Goal: Task Accomplishment & Management: Manage account settings

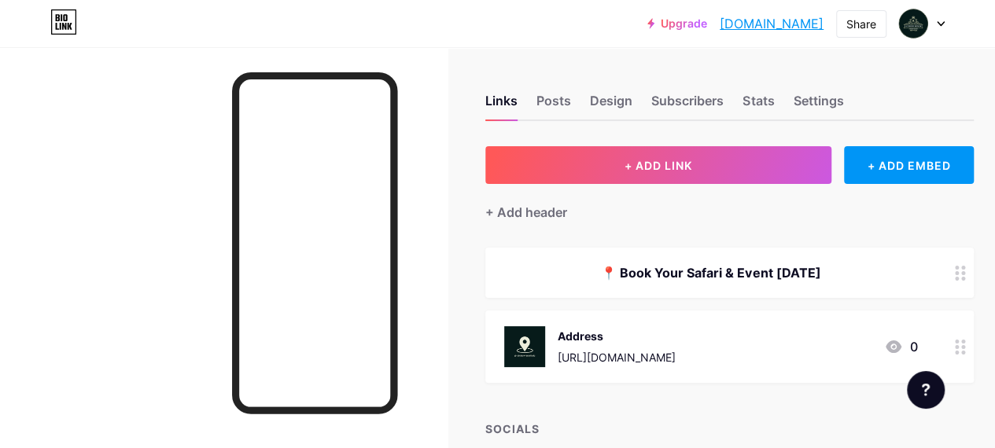
click at [941, 24] on icon at bounding box center [940, 24] width 6 height 4
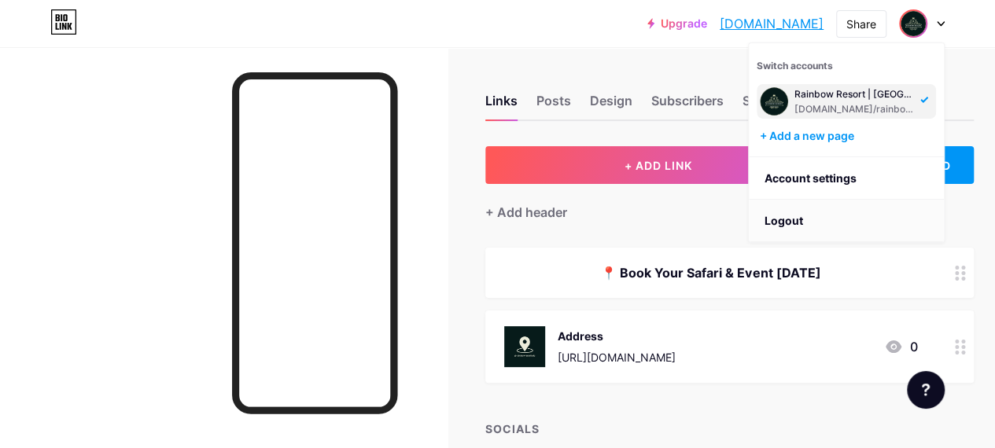
click at [786, 223] on li "Logout" at bounding box center [846, 221] width 195 height 42
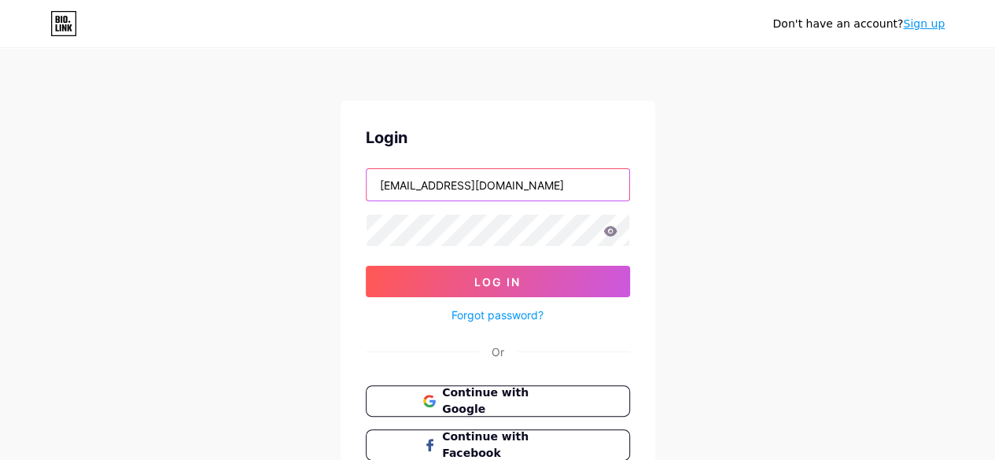
click at [547, 194] on input "[EMAIL_ADDRESS][DOMAIN_NAME]" at bounding box center [497, 184] width 263 height 31
type input "[EMAIL_ADDRESS][DOMAIN_NAME]"
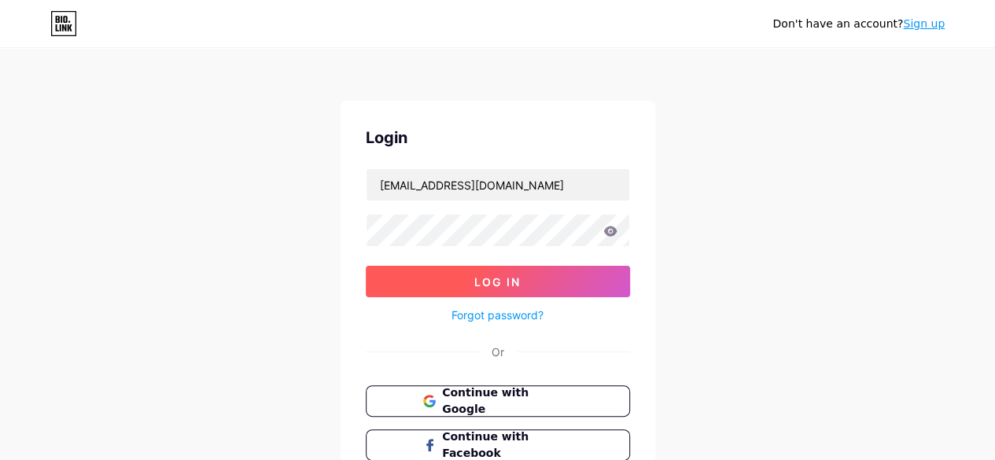
click at [506, 281] on span "Log In" at bounding box center [497, 281] width 46 height 13
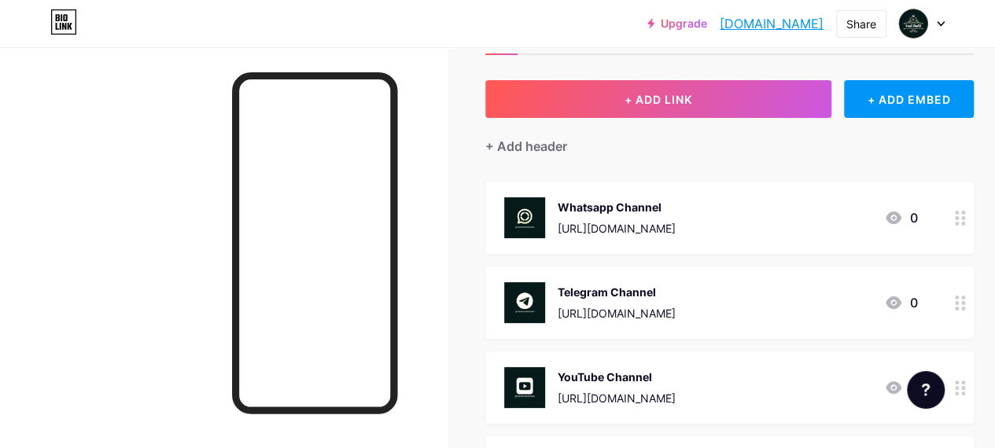
scroll to position [157, 0]
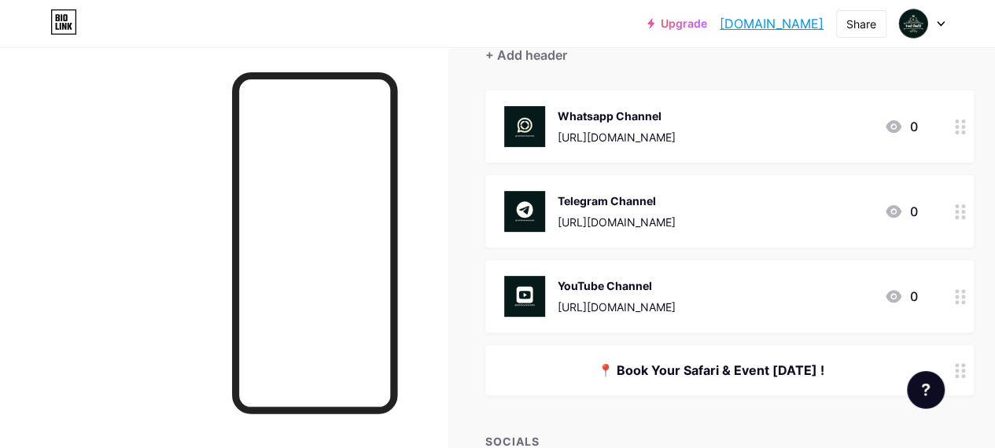
click at [964, 304] on div at bounding box center [960, 296] width 27 height 72
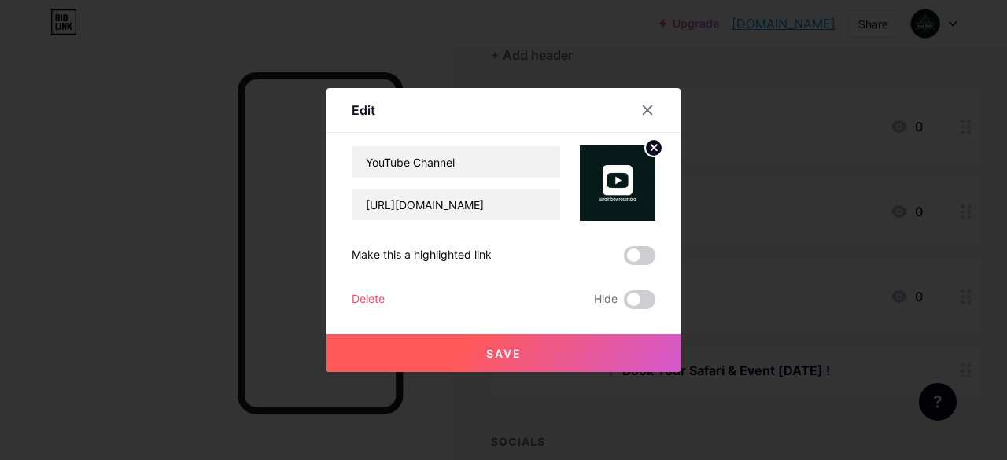
click at [366, 300] on div "Delete" at bounding box center [368, 299] width 33 height 19
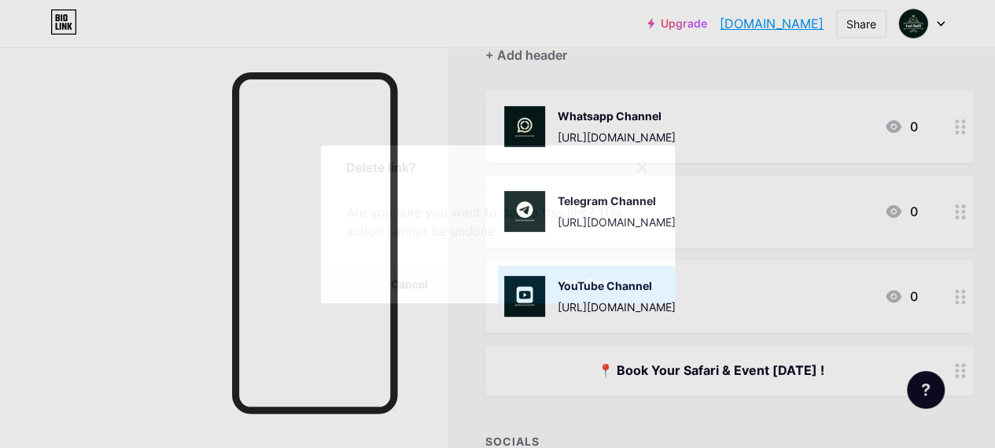
click at [591, 293] on span "Confirm" at bounding box center [586, 284] width 49 height 17
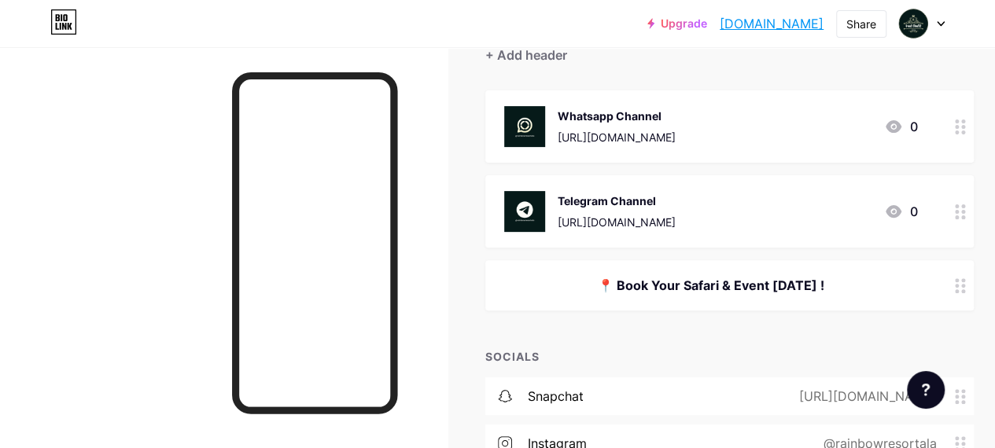
click at [959, 210] on circle at bounding box center [957, 212] width 4 height 4
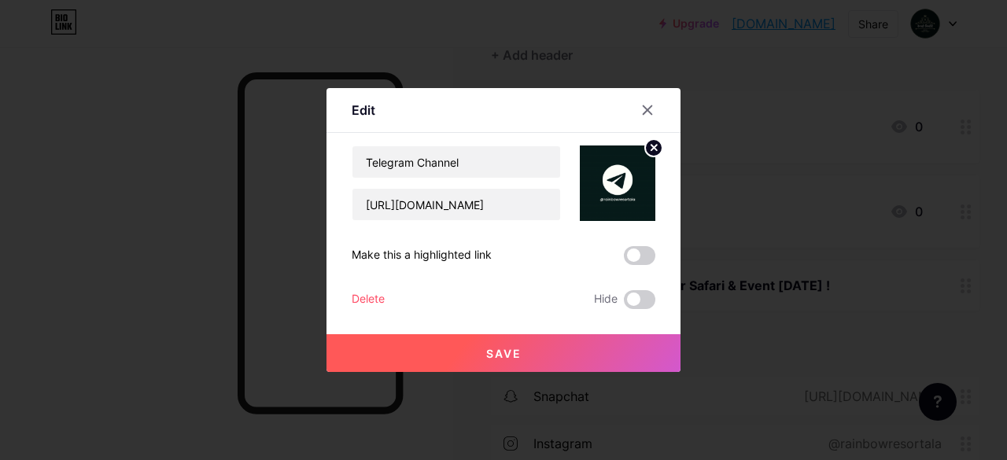
click at [352, 293] on div "Delete" at bounding box center [368, 299] width 33 height 19
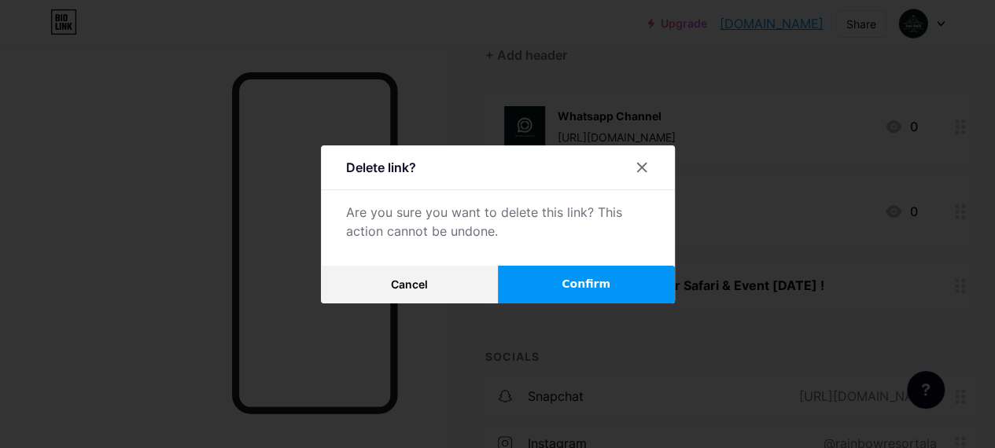
click at [607, 279] on button "Confirm" at bounding box center [586, 285] width 177 height 38
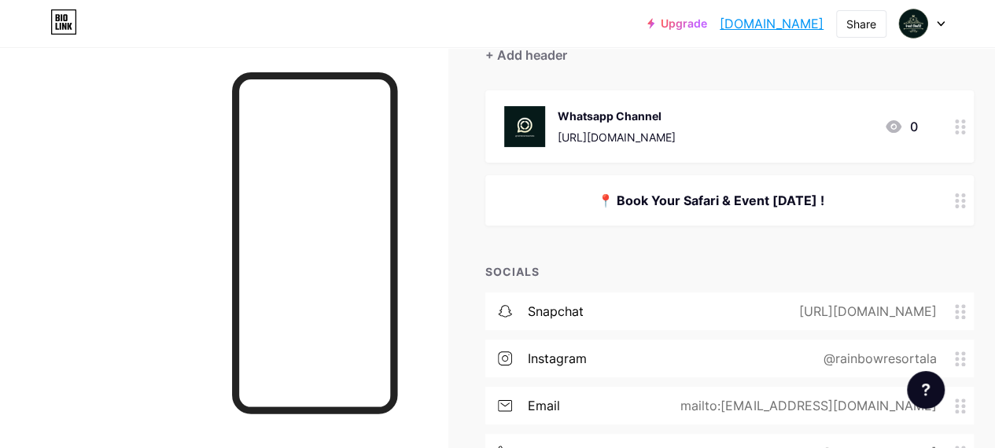
click at [959, 127] on circle at bounding box center [957, 127] width 4 height 4
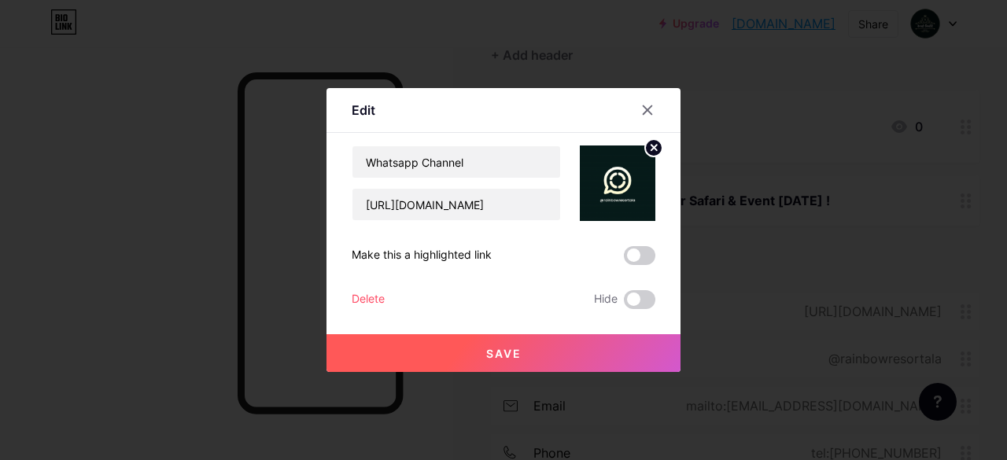
click at [344, 295] on div "Edit Content YouTube Play YouTube video without leaving your page. ADD Vimeo Pl…" at bounding box center [503, 230] width 354 height 284
click at [372, 300] on div "Delete" at bounding box center [368, 299] width 33 height 19
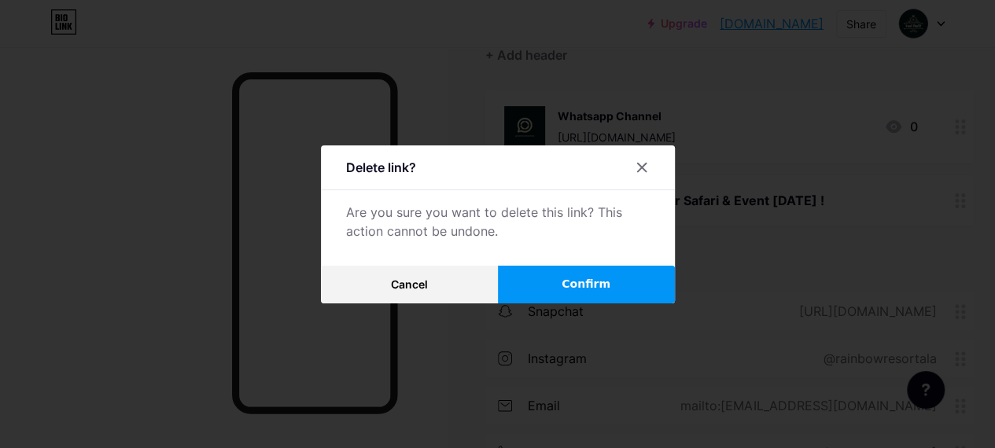
click at [607, 281] on button "Confirm" at bounding box center [586, 285] width 177 height 38
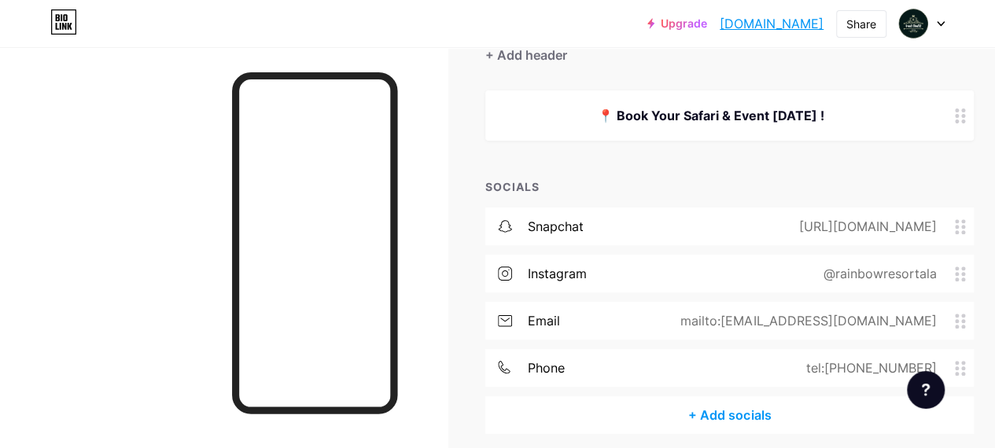
scroll to position [221, 0]
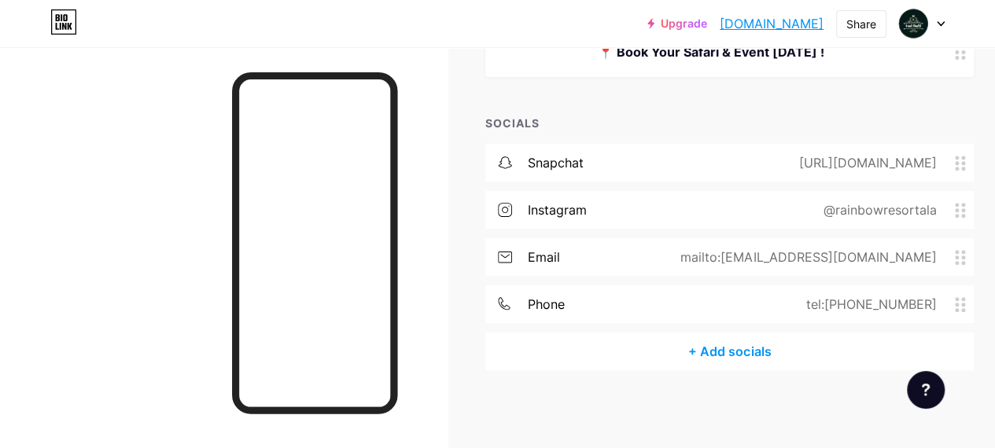
click at [751, 344] on div "+ Add socials" at bounding box center [729, 352] width 488 height 38
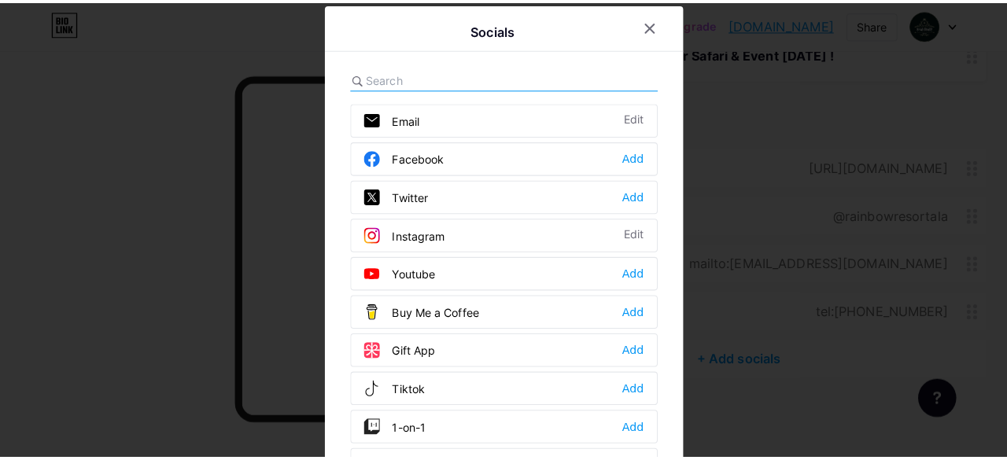
scroll to position [209, 0]
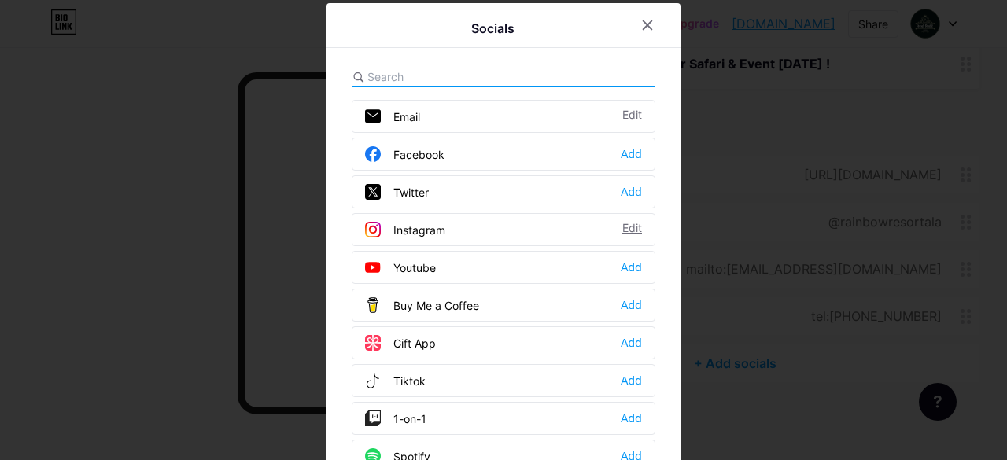
click at [624, 224] on div "Edit" at bounding box center [632, 230] width 20 height 16
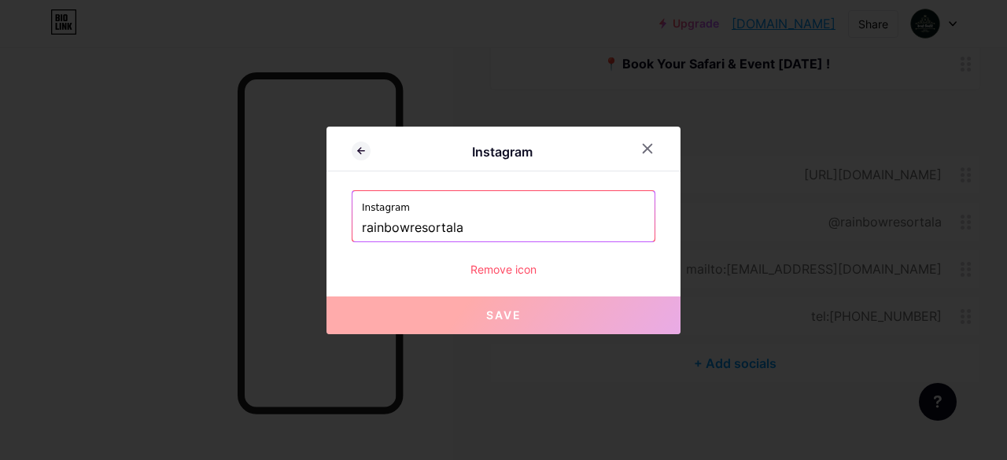
click at [499, 270] on div "Remove icon" at bounding box center [504, 269] width 304 height 17
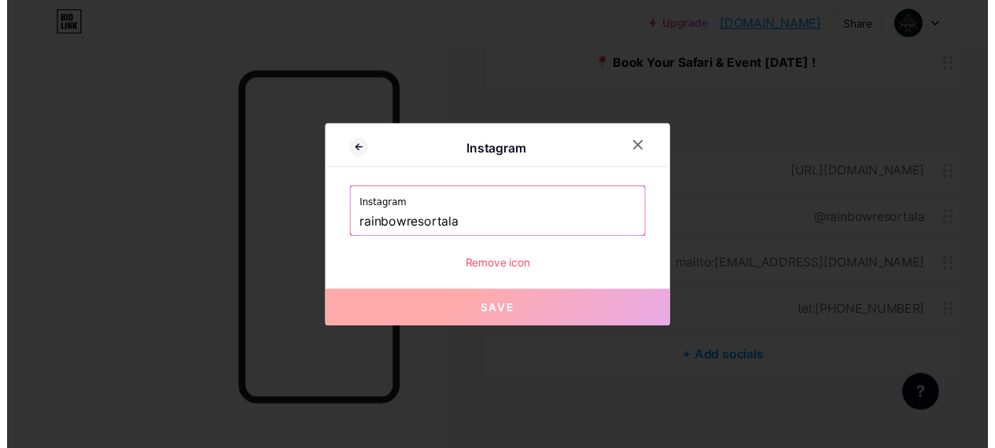
scroll to position [221, 0]
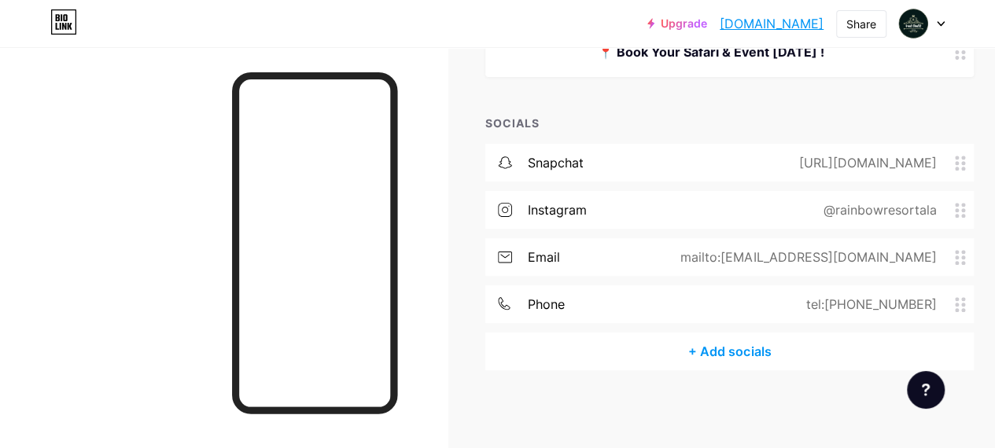
click at [557, 284] on button "Confirm" at bounding box center [586, 275] width 177 height 38
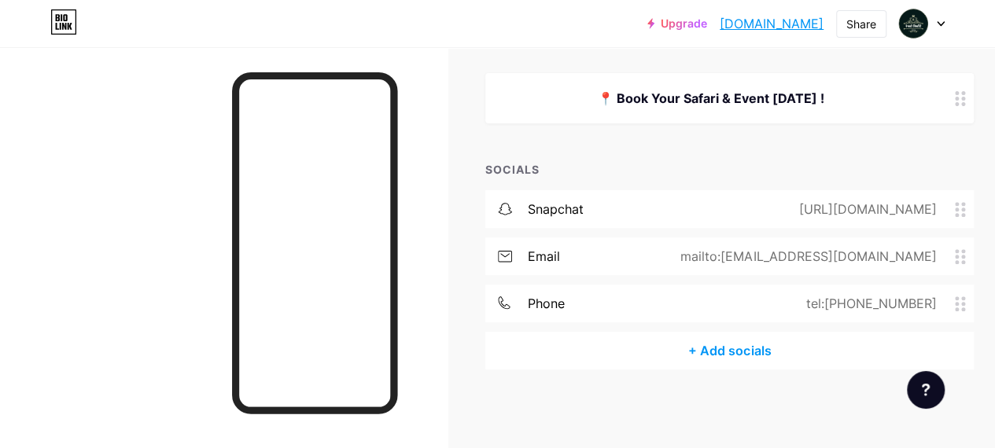
scroll to position [174, 0]
click at [801, 208] on div "[URL][DOMAIN_NAME]" at bounding box center [864, 210] width 182 height 19
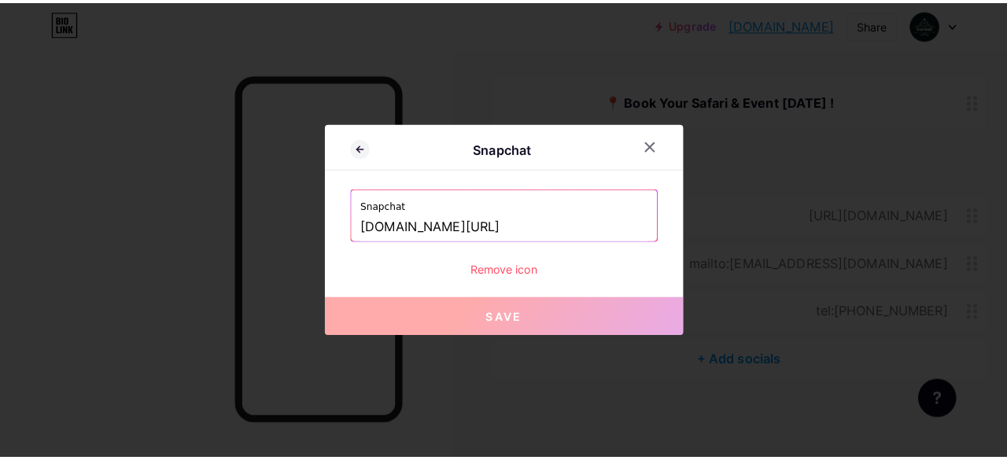
scroll to position [162, 0]
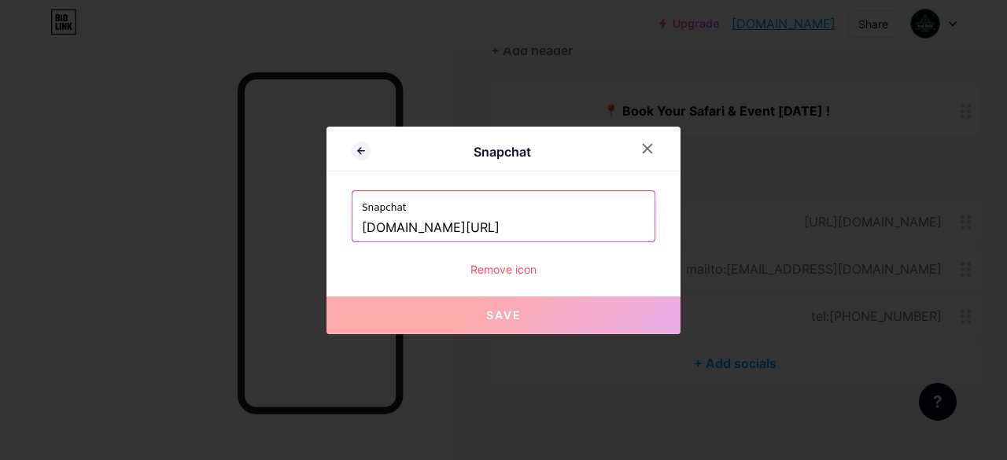
click at [484, 269] on div "Remove icon" at bounding box center [504, 269] width 304 height 17
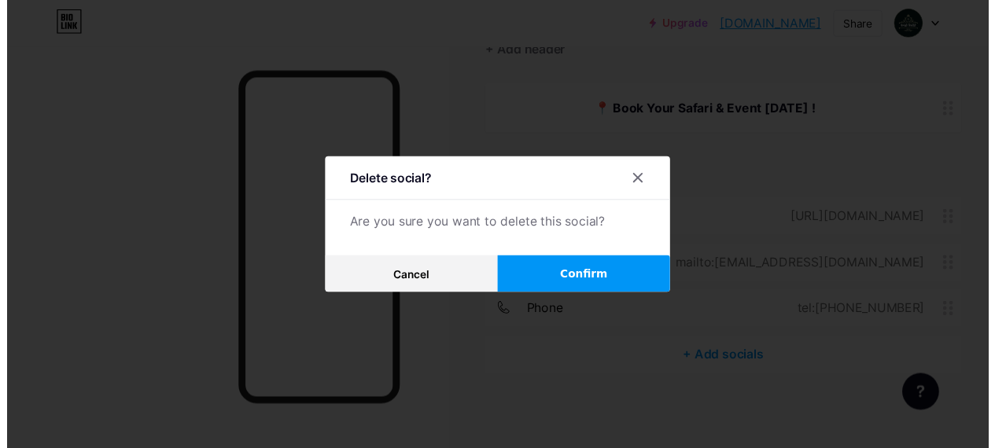
scroll to position [174, 0]
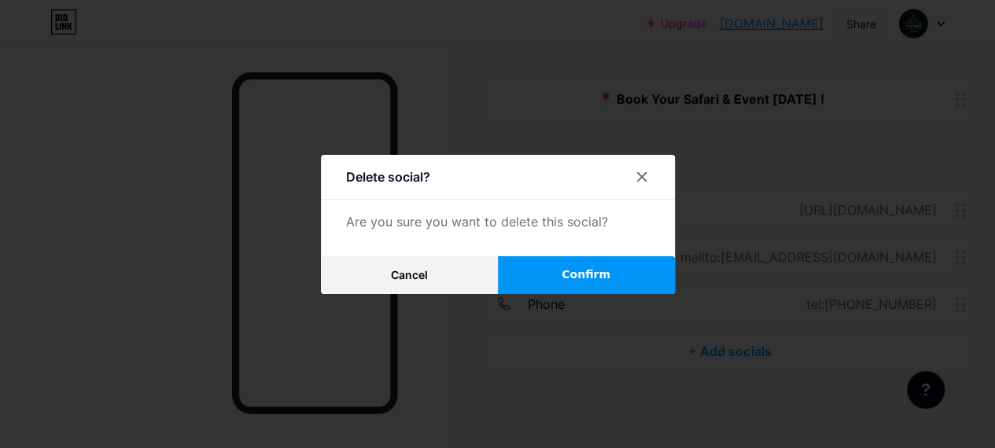
click at [564, 278] on button "Confirm" at bounding box center [586, 275] width 177 height 38
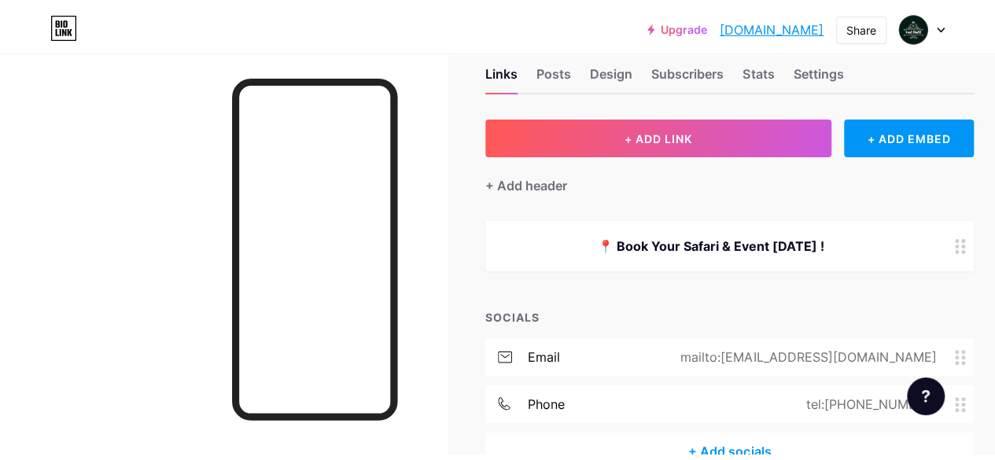
scroll to position [0, 0]
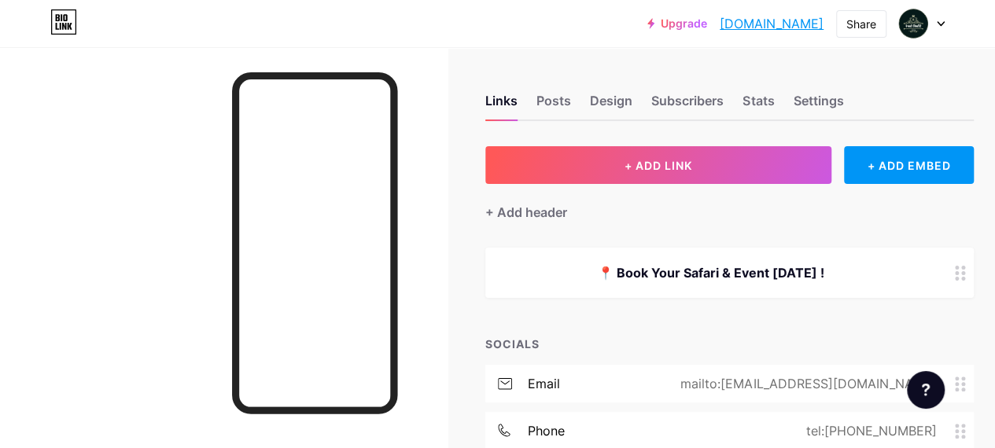
click at [942, 28] on div at bounding box center [922, 23] width 46 height 28
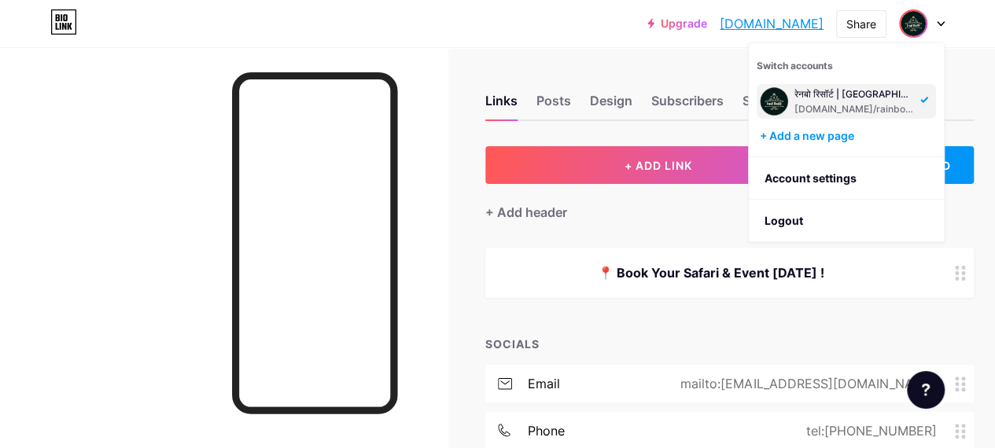
click at [436, 116] on div at bounding box center [223, 271] width 447 height 448
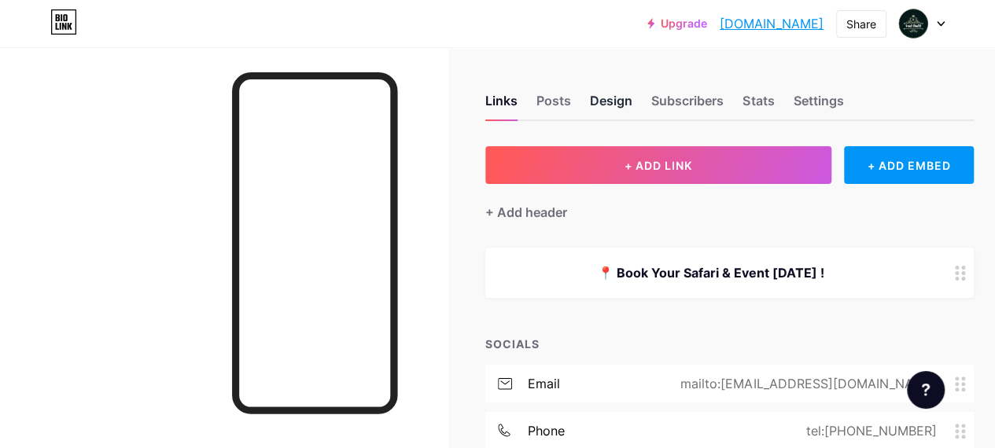
click at [606, 101] on div "Design" at bounding box center [611, 105] width 42 height 28
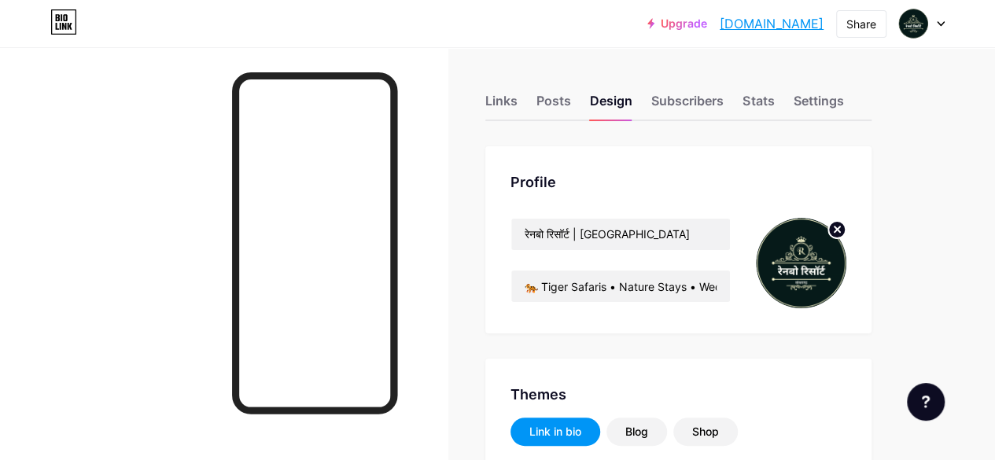
click at [840, 228] on icon at bounding box center [837, 229] width 6 height 6
type input "🐅 Tiger Safaris • Nature Stays • Weddings & Celebrations✨ Luxury resort for fam…"
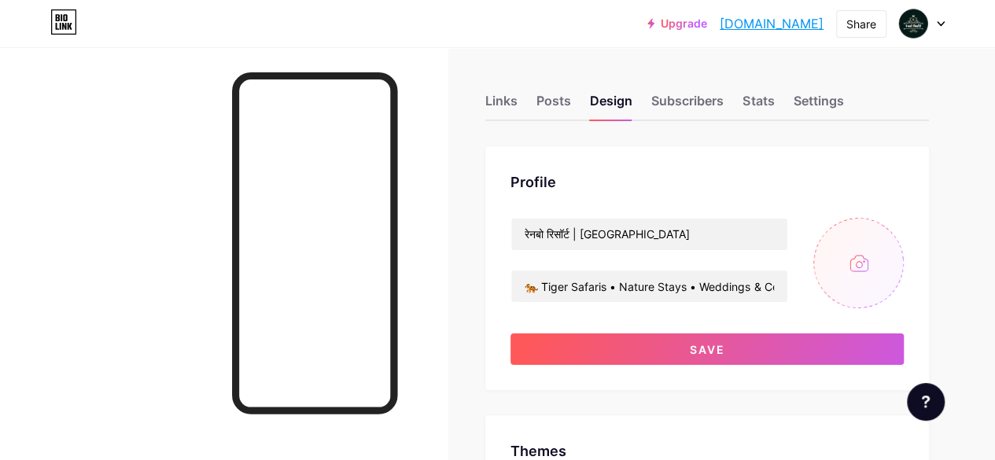
type input "#f8f9f0"
type input "#081b1b"
click at [861, 270] on input "file" at bounding box center [858, 263] width 90 height 90
type input "C:\fakepath\5.png"
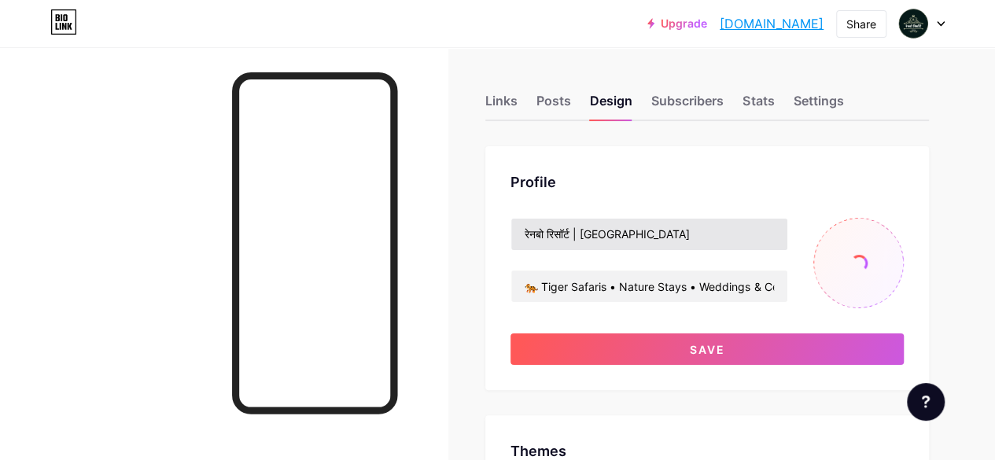
type input "🐅 Tiger Safaris • Nature Stays • Weddings & Celebrations✨ Luxury resort for fam…"
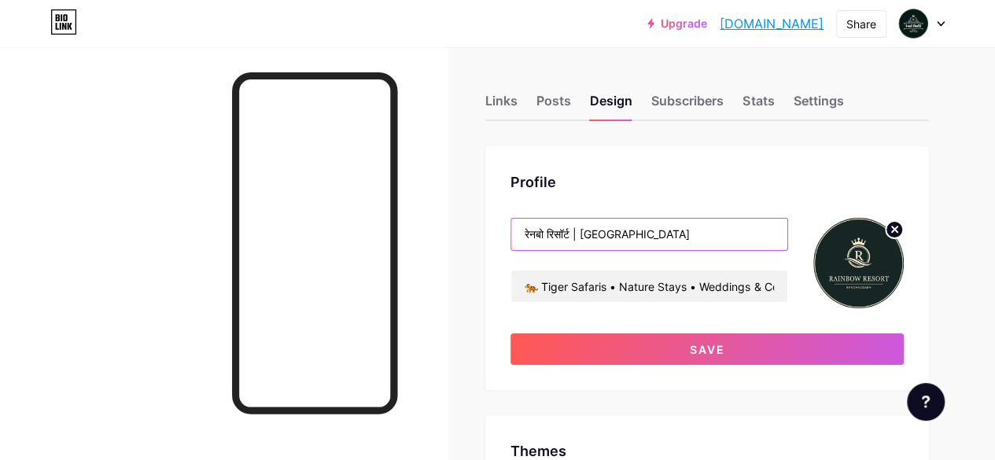
drag, startPoint x: 653, startPoint y: 236, endPoint x: 525, endPoint y: 236, distance: 127.4
click at [525, 236] on input "रेनबो रिसॉर्ट | [GEOGRAPHIC_DATA]" at bounding box center [649, 234] width 276 height 31
paste input "Rainbow Resort | [GEOGRAPHIC_DATA]"
type input "Rainbow Resort | [GEOGRAPHIC_DATA]"
type input "🐅 Tiger Safaris • Nature Stays • Weddings & Celebrations✨ Luxury resort for fam…"
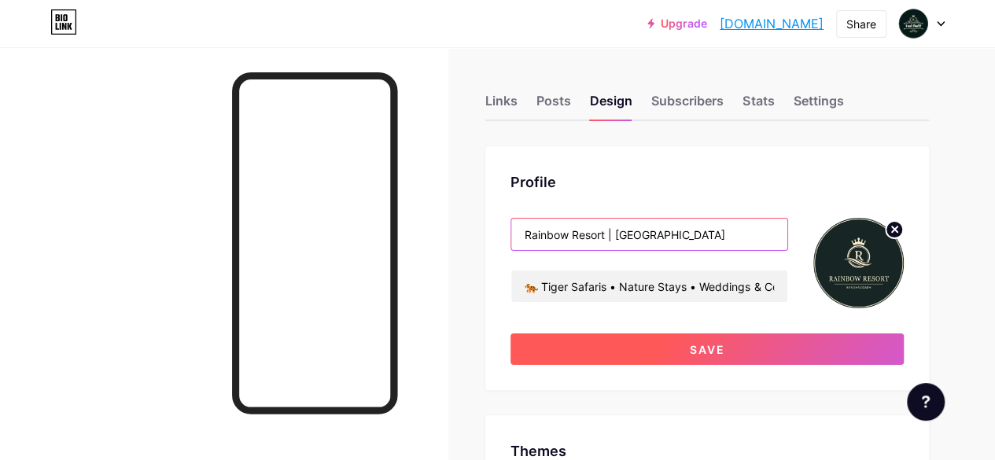
type input "Rainbow Resort | [GEOGRAPHIC_DATA]"
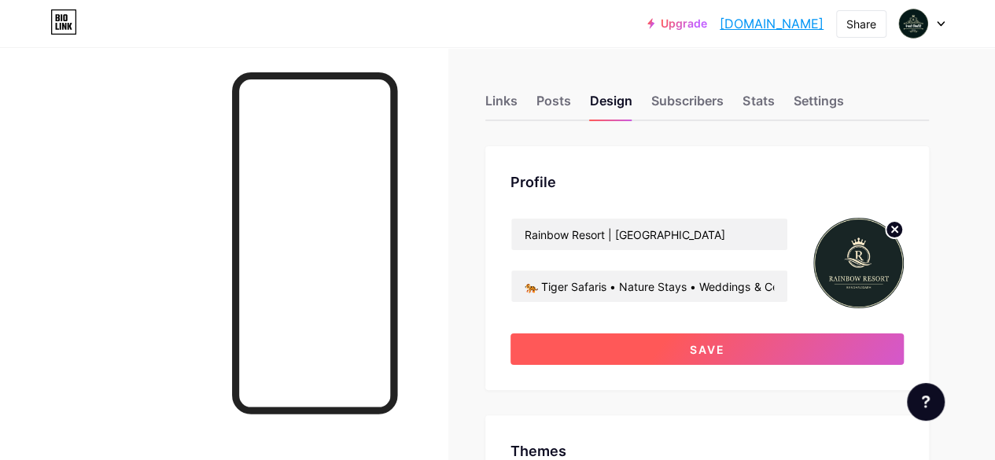
click at [658, 358] on button "Save" at bounding box center [706, 348] width 393 height 31
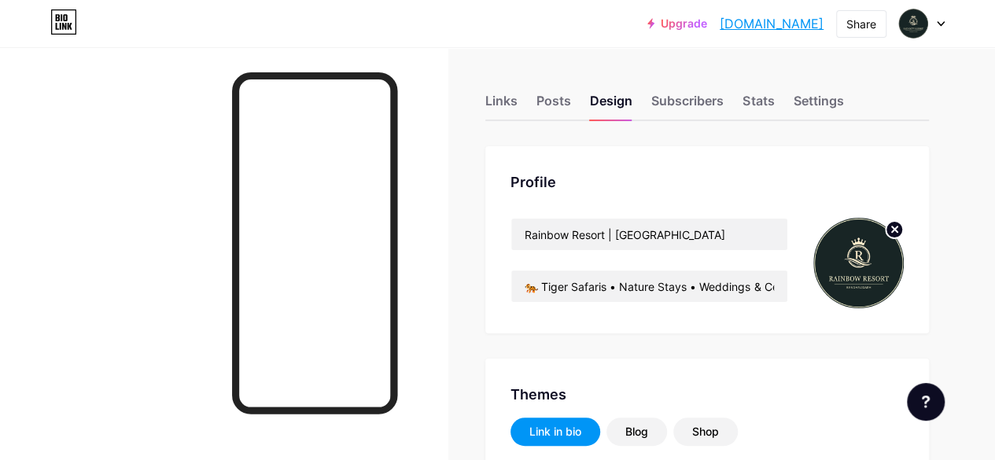
type input "🐅 Tiger Safaris • Nature Stays • Weddings & Celebrations✨ Luxury resort for fam…"
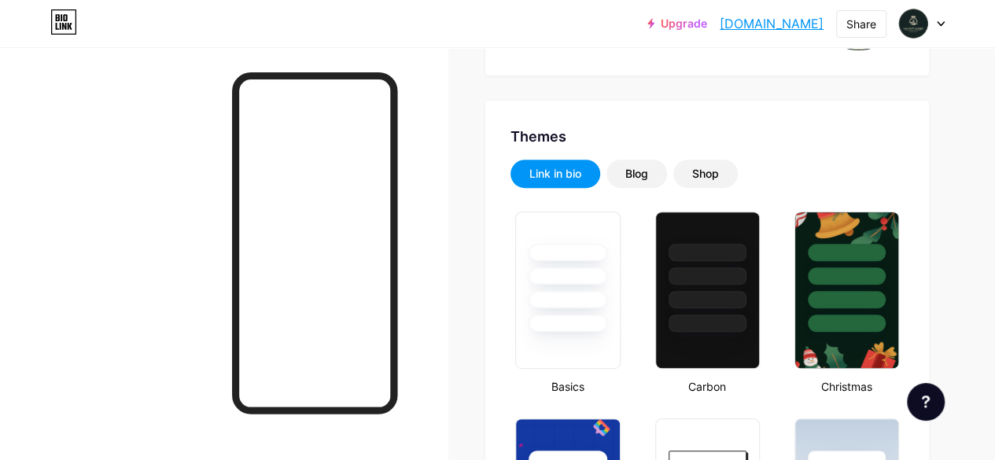
scroll to position [260, 0]
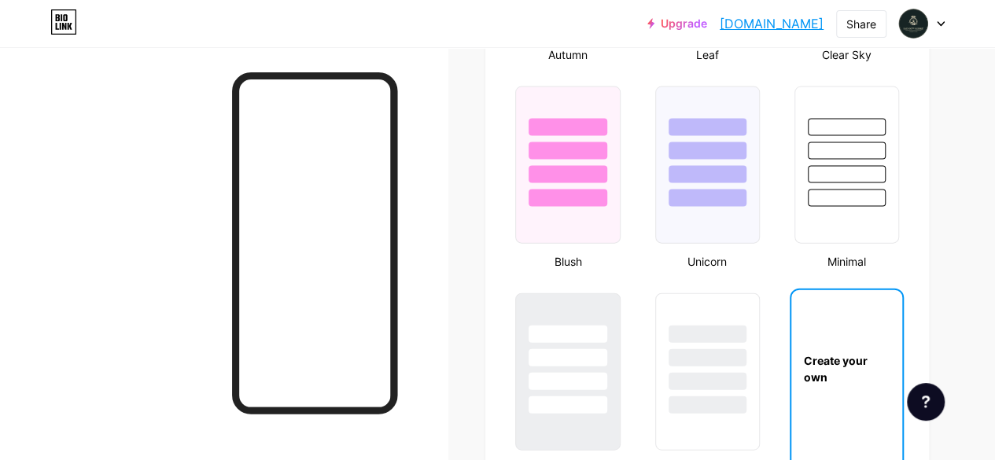
scroll to position [1676, 0]
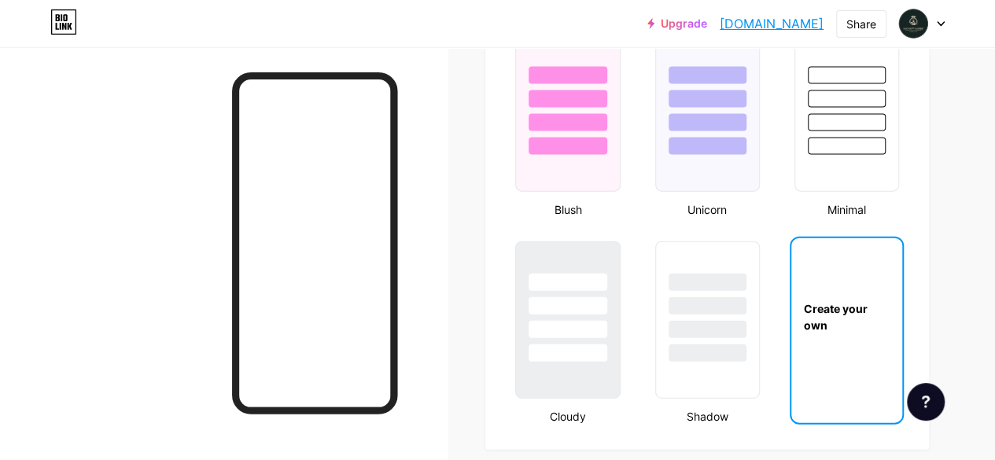
click at [848, 374] on div "Create your own" at bounding box center [846, 316] width 111 height 157
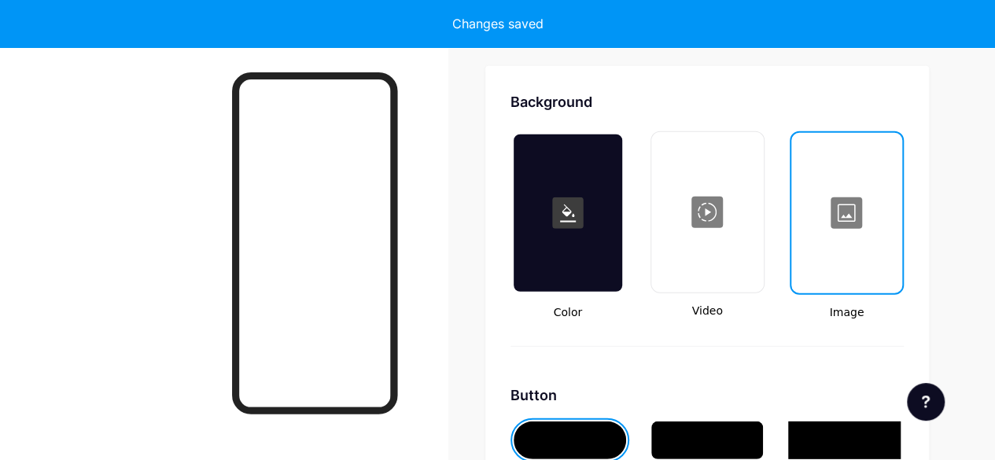
scroll to position [2088, 0]
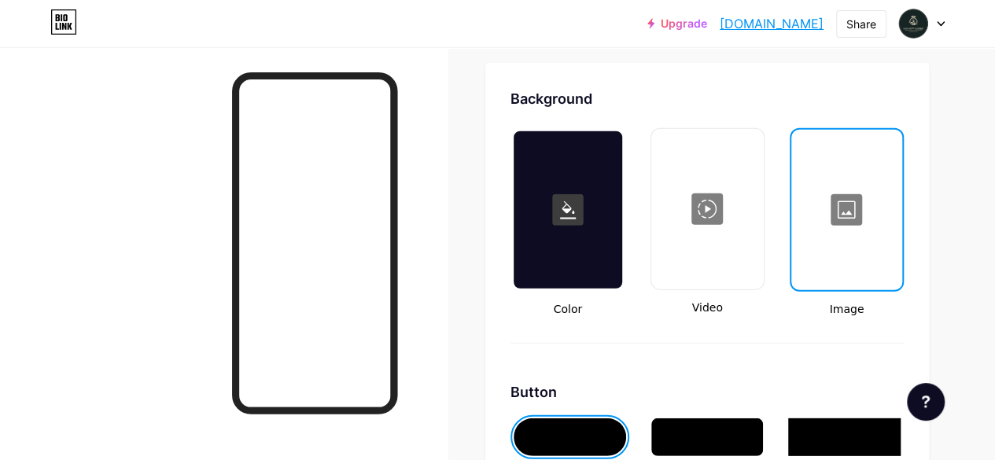
click at [847, 241] on div at bounding box center [847, 209] width 108 height 157
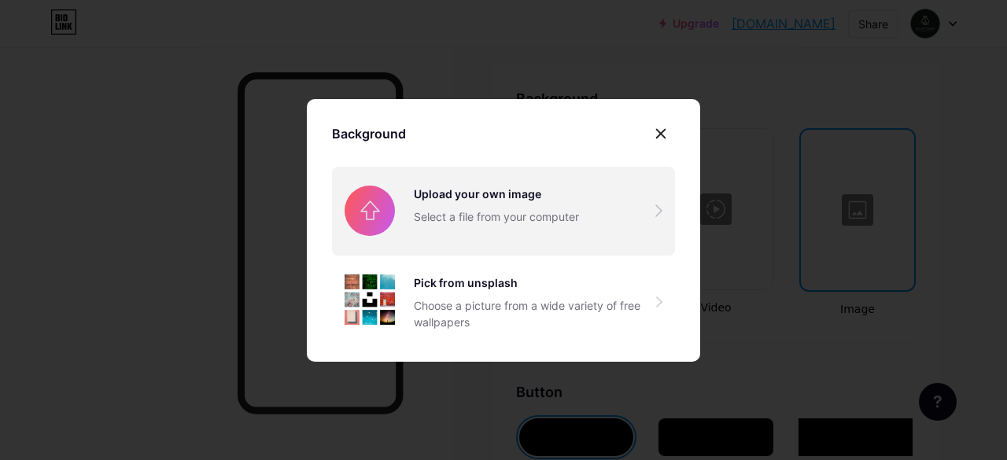
click at [496, 216] on input "file" at bounding box center [503, 211] width 343 height 88
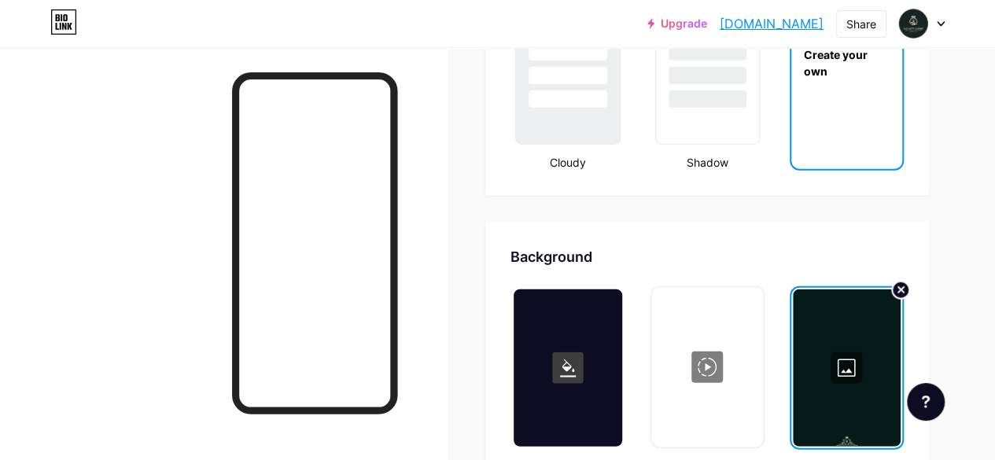
scroll to position [2040, 0]
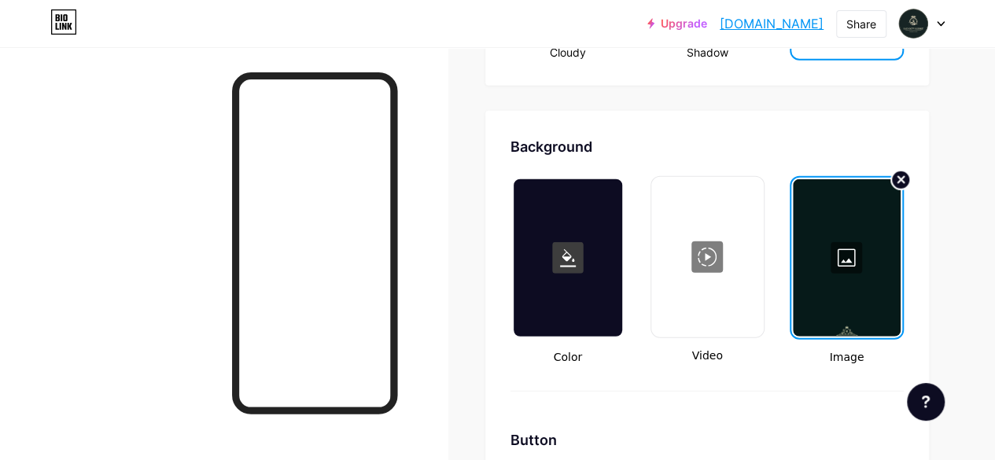
click at [901, 179] on icon at bounding box center [901, 180] width 6 height 6
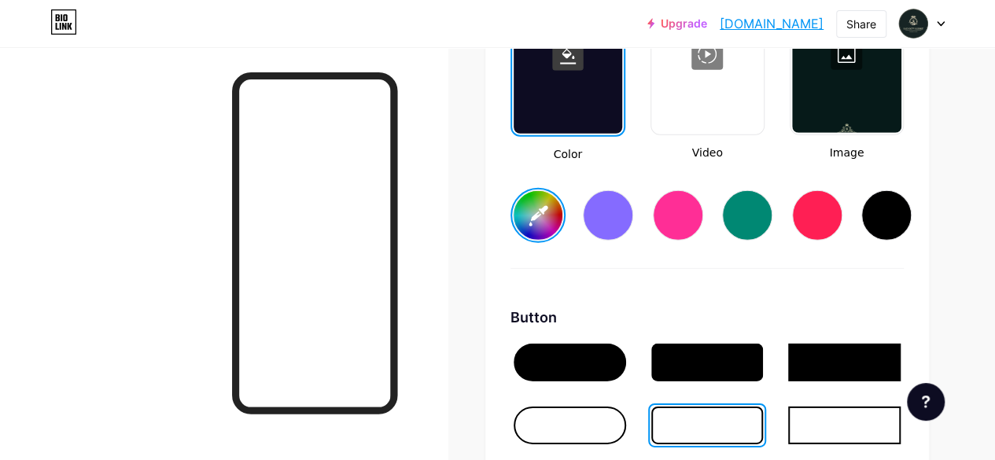
scroll to position [2276, 0]
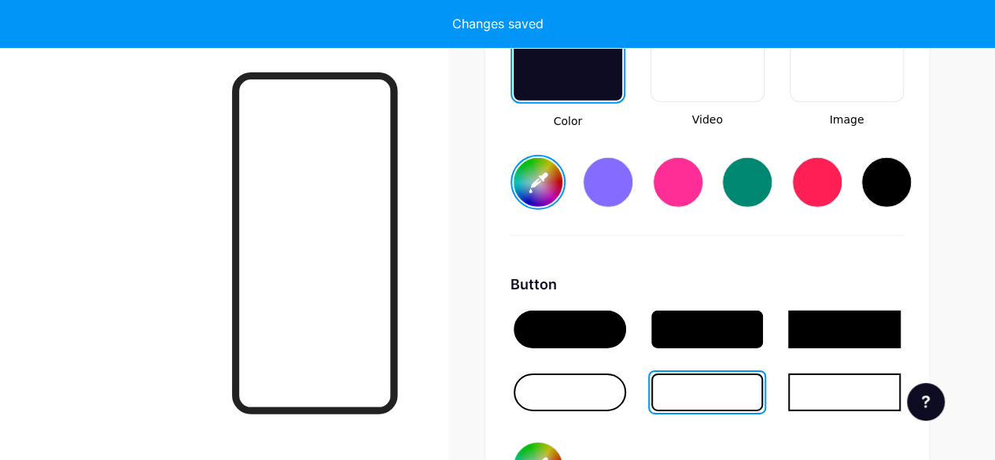
type input "#ffffff"
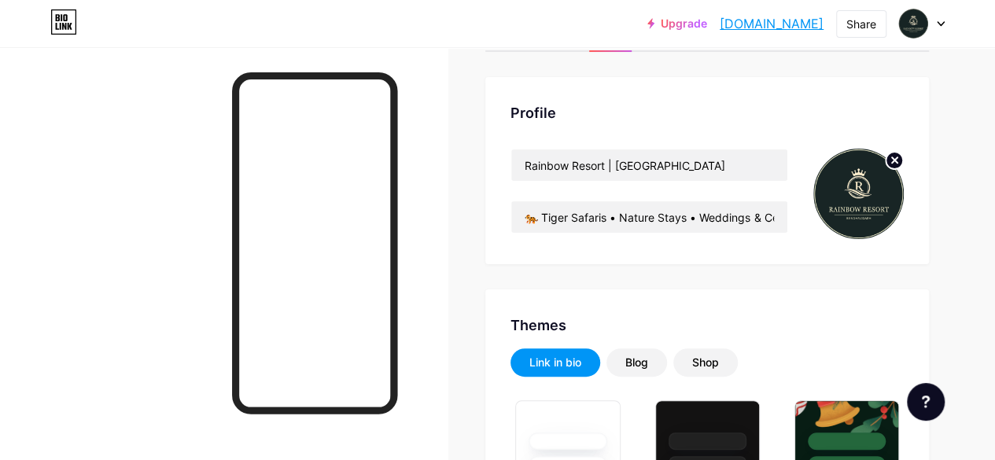
scroll to position [0, 0]
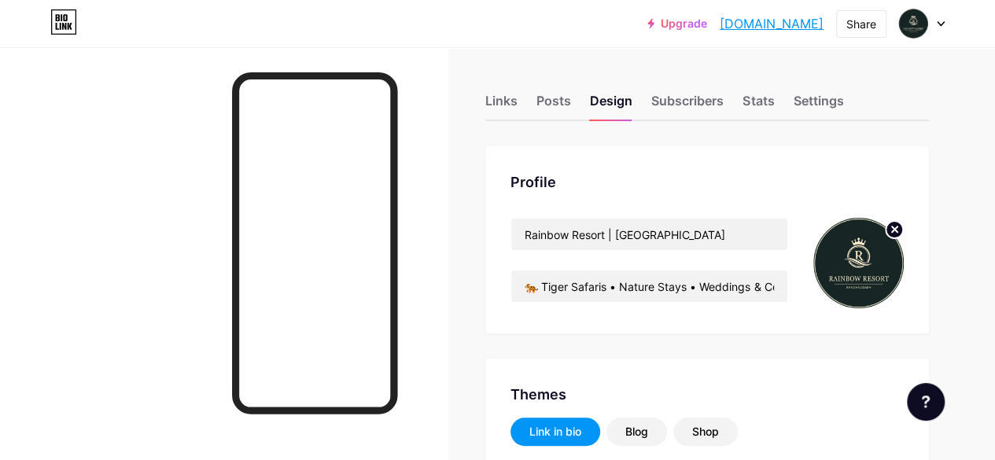
click at [440, 315] on div at bounding box center [223, 277] width 447 height 460
